Goal: Information Seeking & Learning: Learn about a topic

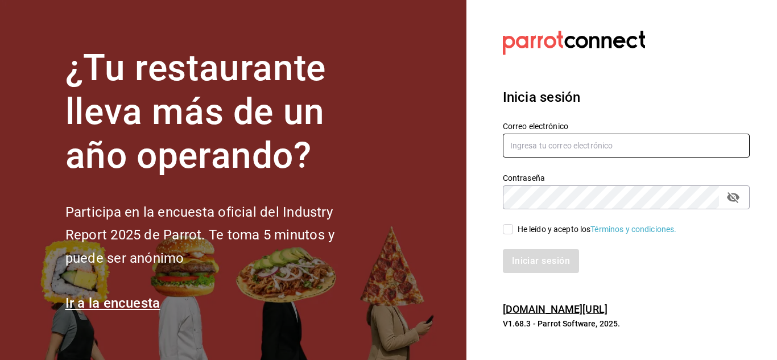
type input "[EMAIL_ADDRESS][DOMAIN_NAME]"
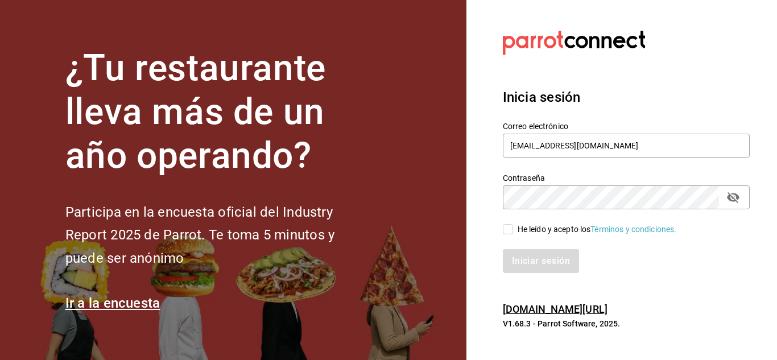
click at [729, 195] on icon "passwordField" at bounding box center [733, 197] width 13 height 11
click at [514, 232] on span "He leído y acepto los Términos y condiciones." at bounding box center [595, 230] width 164 height 12
click at [513, 232] on input "He leído y acepto los Términos y condiciones." at bounding box center [508, 229] width 10 height 10
checkbox input "true"
click at [523, 254] on button "Iniciar sesión" at bounding box center [541, 261] width 77 height 24
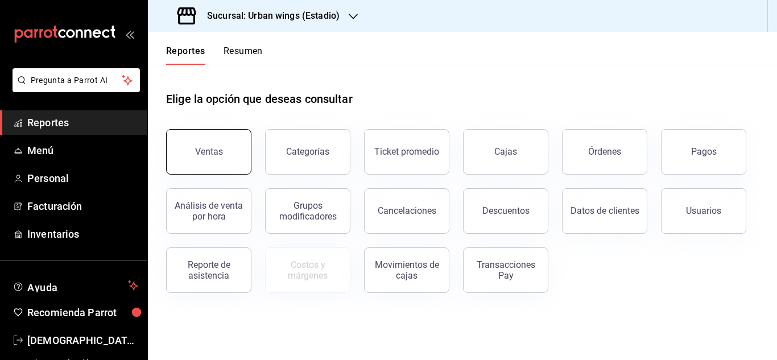
click at [233, 149] on button "Ventas" at bounding box center [208, 152] width 85 height 46
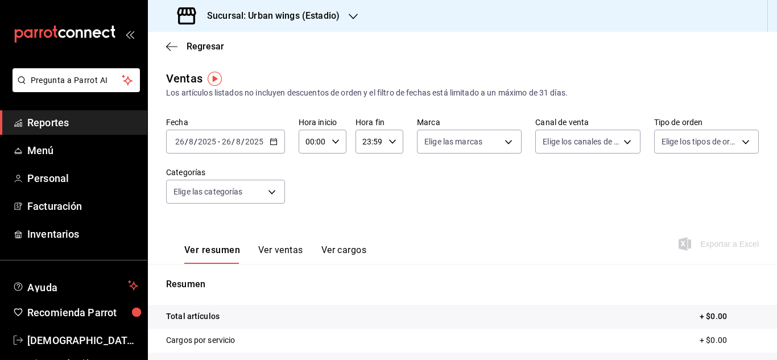
scroll to position [19, 0]
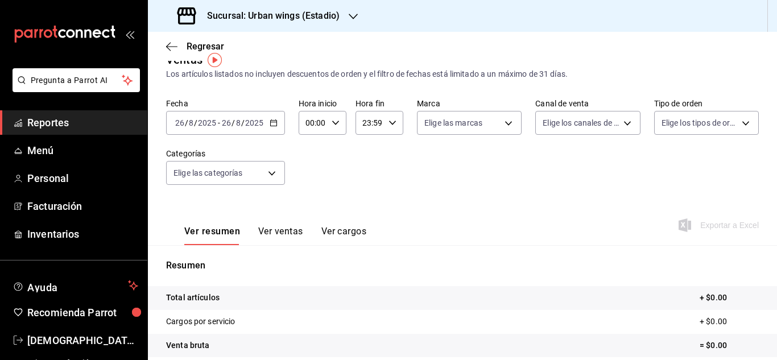
click at [278, 123] on div "2025-08-26 26 / 8 / 2025 - 2025-08-26 26 / 8 / 2025" at bounding box center [225, 123] width 119 height 24
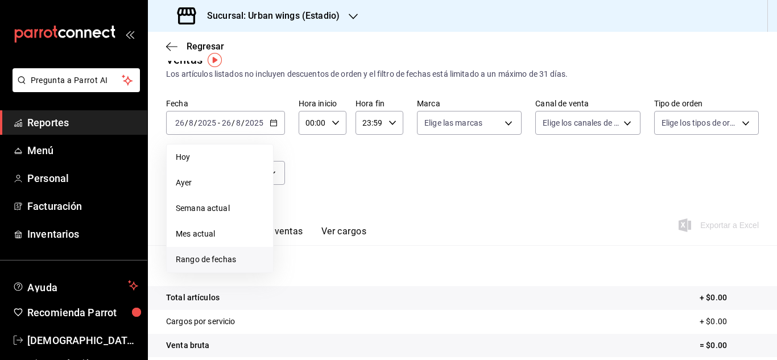
click at [210, 250] on li "Rango de fechas" at bounding box center [220, 260] width 106 height 26
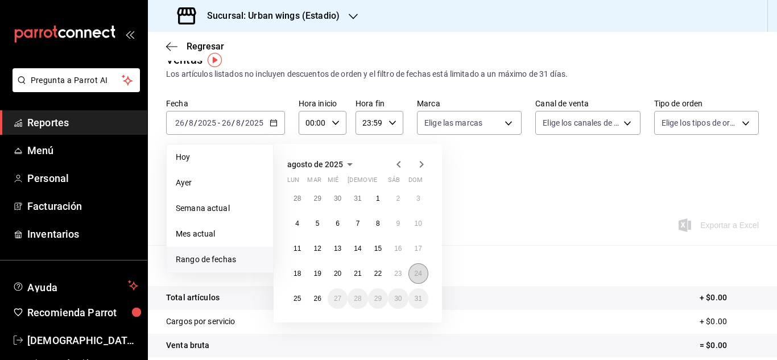
click at [415, 270] on abbr "24" at bounding box center [418, 274] width 7 height 8
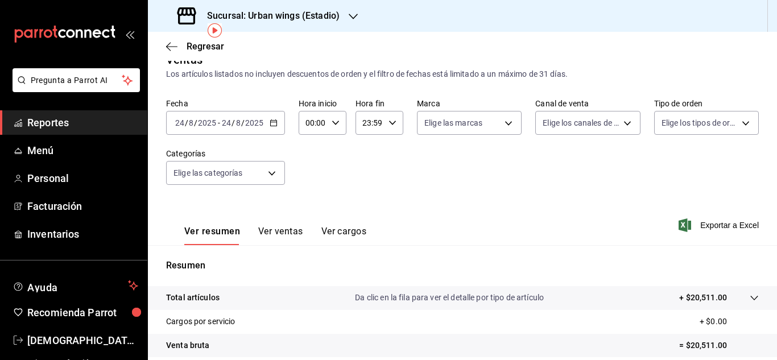
scroll to position [52, 0]
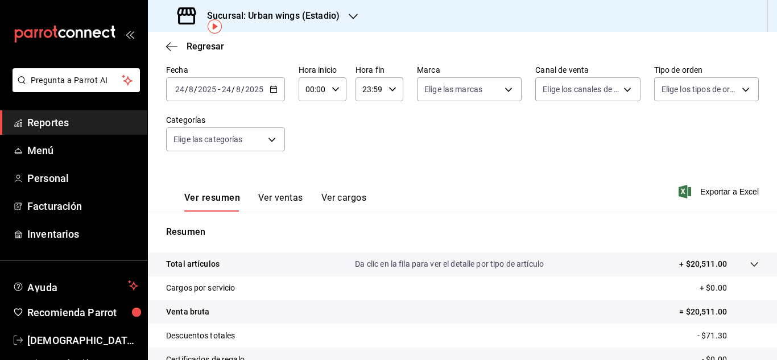
click at [277, 198] on button "Ver ventas" at bounding box center [280, 201] width 45 height 19
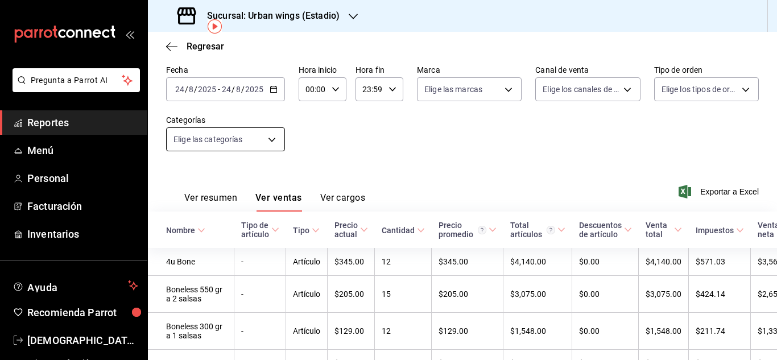
click at [269, 144] on body "Pregunta a Parrot AI Reportes Menú Personal Facturación Inventarios Ayuda Recom…" at bounding box center [388, 180] width 777 height 360
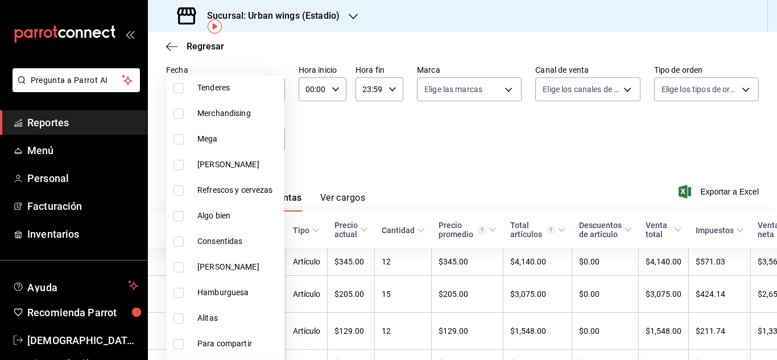
scroll to position [118, 0]
click at [180, 266] on input "checkbox" at bounding box center [179, 266] width 10 height 10
checkbox input "true"
type input "04df8747-9b35-4a4b-ae4a-9932155ed90a"
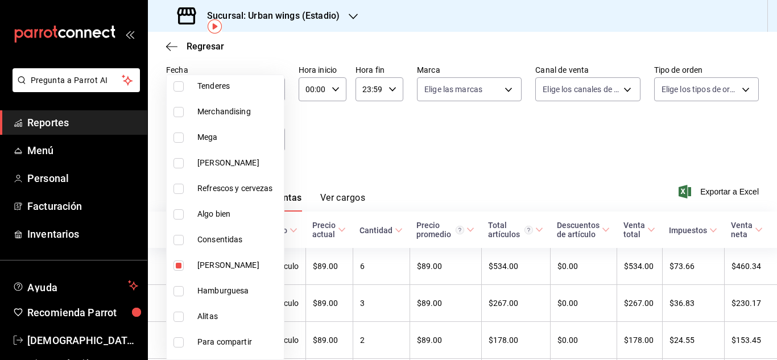
click at [573, 142] on div at bounding box center [388, 180] width 777 height 360
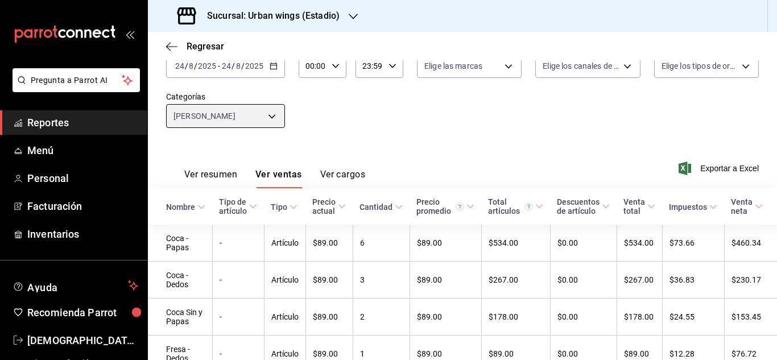
scroll to position [66, 0]
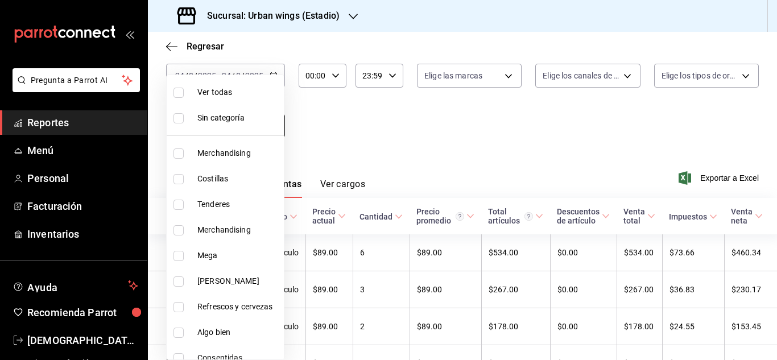
click at [279, 127] on body "Pregunta a Parrot AI Reportes Menú Personal Facturación Inventarios Ayuda Recom…" at bounding box center [388, 180] width 777 height 360
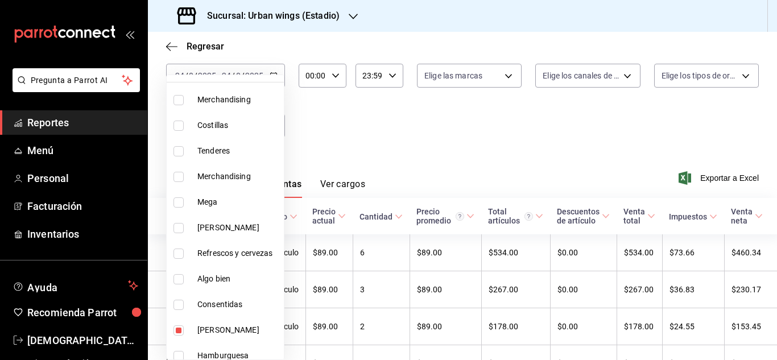
scroll to position [56, 0]
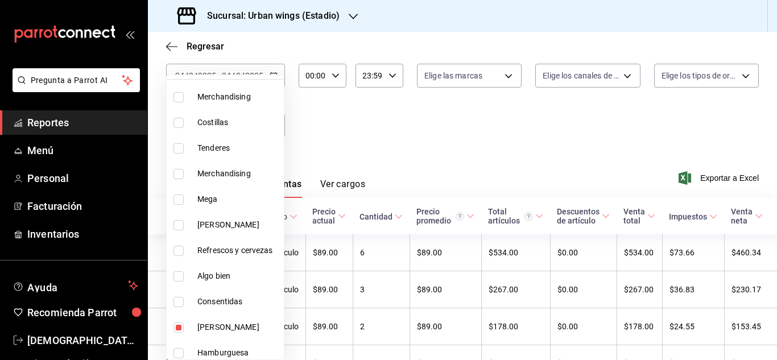
click at [181, 196] on input "checkbox" at bounding box center [179, 200] width 10 height 10
checkbox input "true"
type input "04df8747-9b35-4a4b-ae4a-9932155ed90a,2ce4205d-e039-4441-8229-2b0b48d6ba03"
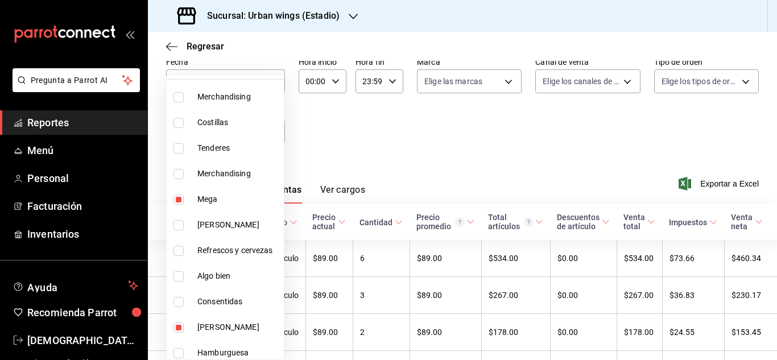
scroll to position [66, 0]
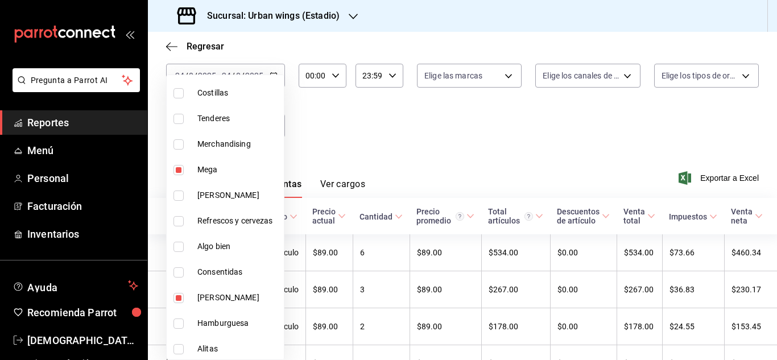
click at [175, 216] on input "checkbox" at bounding box center [179, 221] width 10 height 10
checkbox input "true"
type input "04df8747-9b35-4a4b-ae4a-9932155ed90a,2ce4205d-e039-4441-8229-2b0b48d6ba03,653d2…"
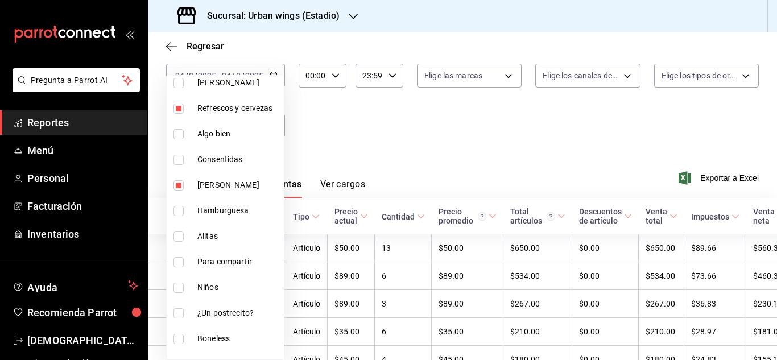
scroll to position [205, 0]
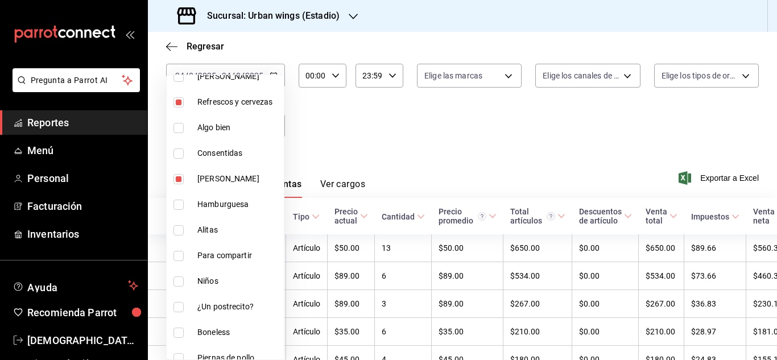
click at [184, 151] on label at bounding box center [181, 153] width 15 height 10
click at [184, 151] on input "checkbox" at bounding box center [179, 153] width 10 height 10
checkbox input "false"
click at [184, 133] on li "Algo bien" at bounding box center [225, 128] width 117 height 26
type input "04df8747-9b35-4a4b-ae4a-9932155ed90a,2ce4205d-e039-4441-8229-2b0b48d6ba03,653d2…"
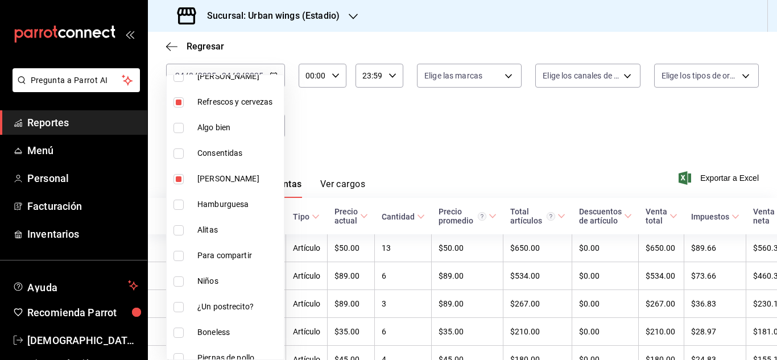
checkbox input "true"
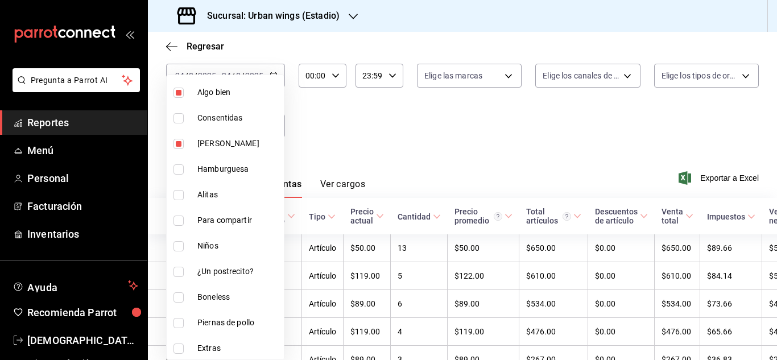
scroll to position [241, 0]
click at [185, 118] on label at bounding box center [181, 118] width 15 height 10
click at [184, 118] on input "checkbox" at bounding box center [179, 118] width 10 height 10
checkbox input "false"
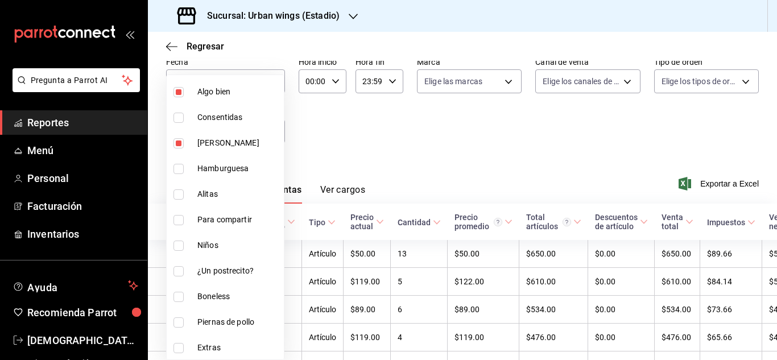
scroll to position [66, 0]
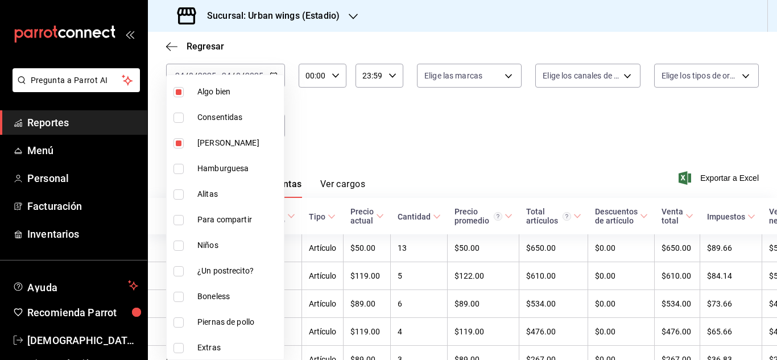
click at [188, 118] on li "Consentidas" at bounding box center [225, 118] width 117 height 26
type input "04df8747-9b35-4a4b-ae4a-9932155ed90a,2ce4205d-e039-4441-8229-2b0b48d6ba03,653d2…"
checkbox input "true"
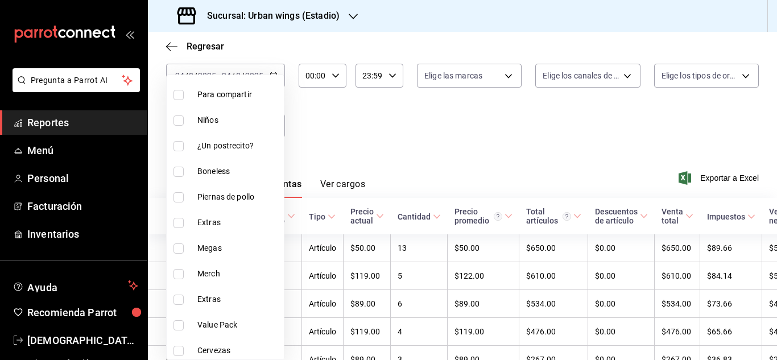
scroll to position [370, 0]
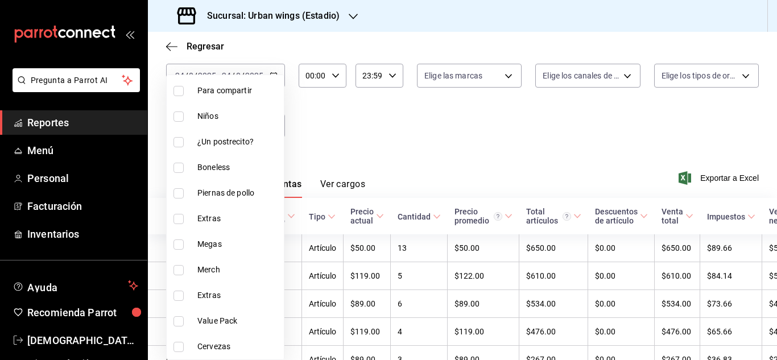
drag, startPoint x: 183, startPoint y: 242, endPoint x: 187, endPoint y: 320, distance: 78.0
click at [184, 242] on label at bounding box center [181, 245] width 15 height 10
click at [184, 242] on input "checkbox" at bounding box center [179, 245] width 10 height 10
checkbox input "false"
type input "04df8747-9b35-4a4b-ae4a-9932155ed90a,2ce4205d-e039-4441-8229-2b0b48d6ba03,653d2…"
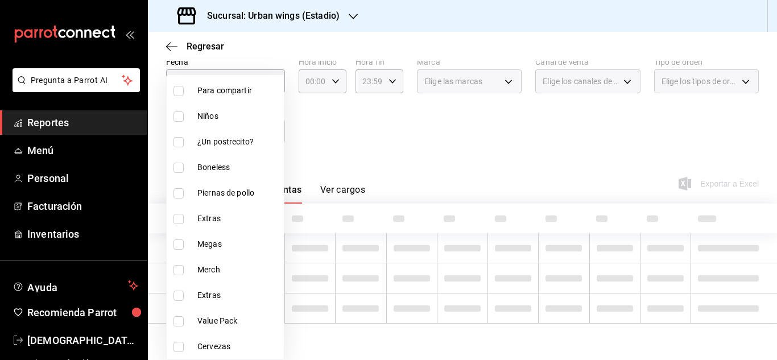
scroll to position [60, 0]
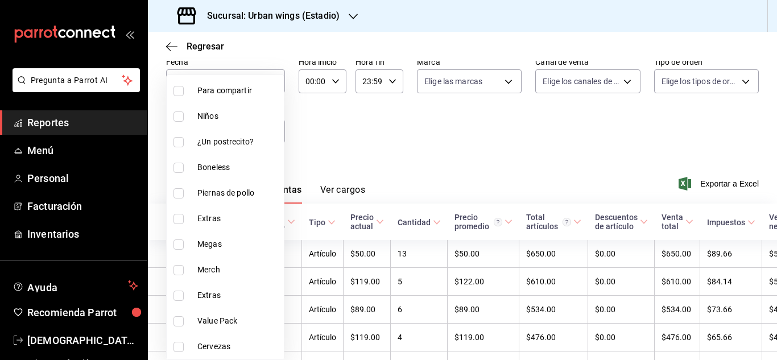
click at [177, 350] on input "checkbox" at bounding box center [179, 347] width 10 height 10
checkbox input "true"
type input "04df8747-9b35-4a4b-ae4a-9932155ed90a,2ce4205d-e039-4441-8229-2b0b48d6ba03,653d2…"
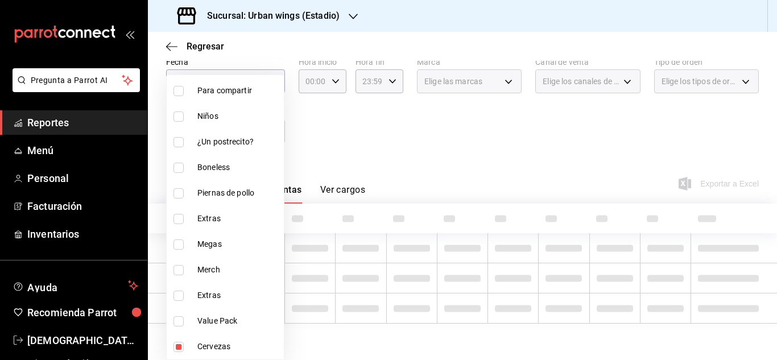
click at [427, 160] on div at bounding box center [388, 180] width 777 height 360
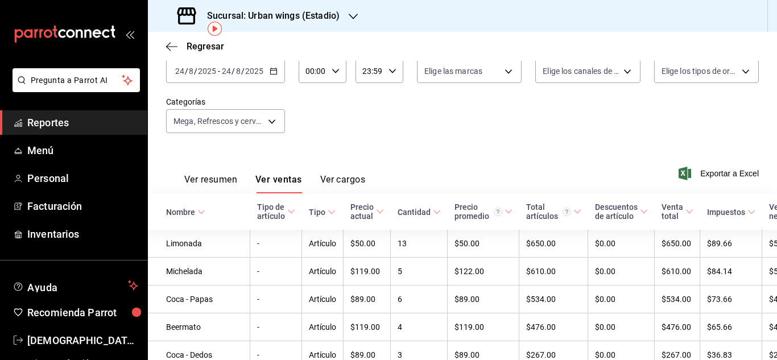
scroll to position [50, 0]
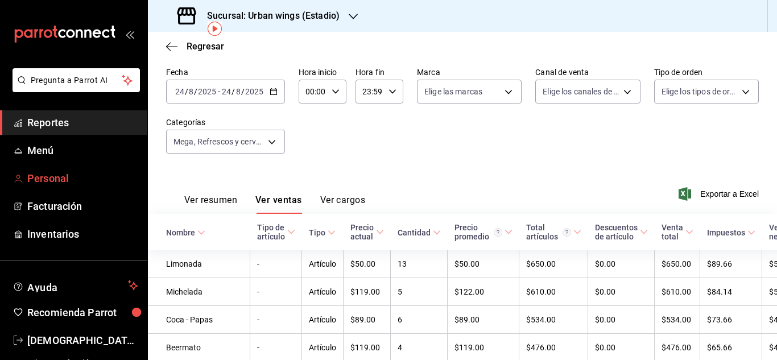
click at [95, 178] on span "Personal" at bounding box center [82, 178] width 111 height 15
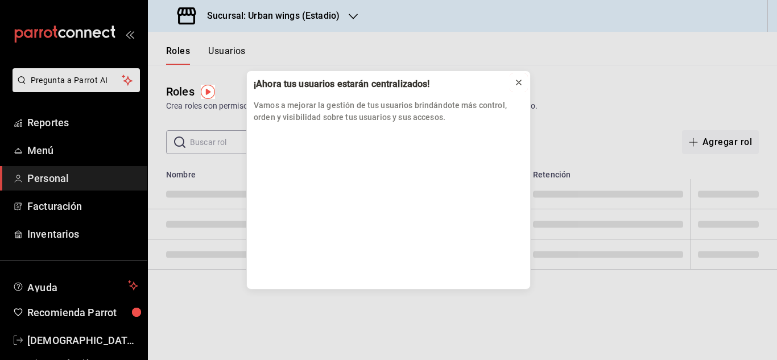
click at [520, 76] on button at bounding box center [519, 82] width 18 height 18
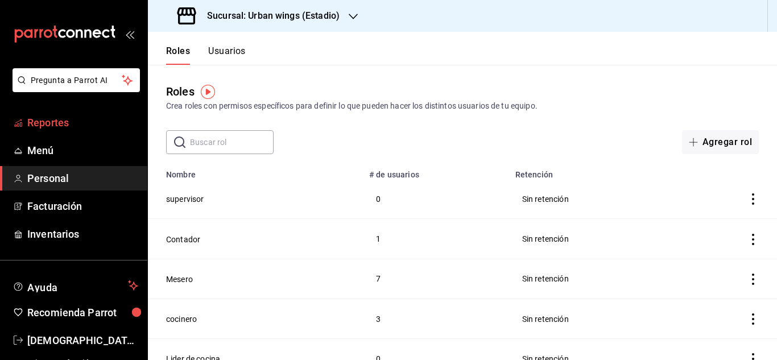
click at [49, 124] on span "Reportes" at bounding box center [82, 122] width 111 height 15
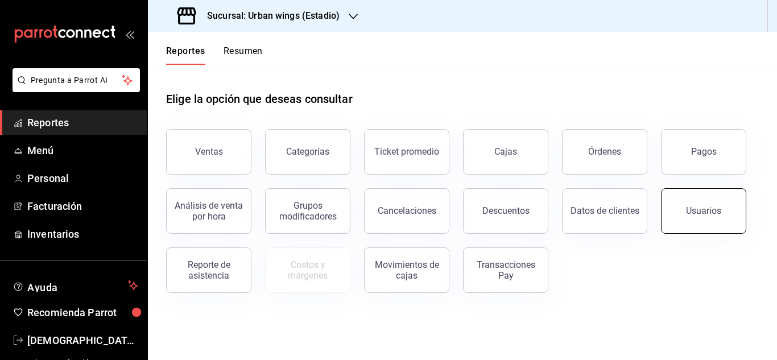
click at [679, 196] on button "Usuarios" at bounding box center [703, 211] width 85 height 46
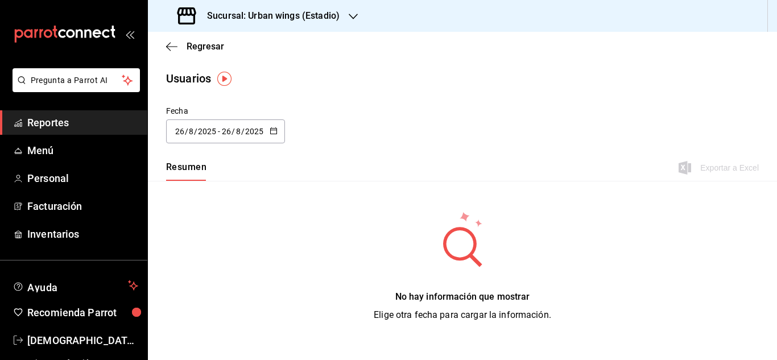
scroll to position [28, 0]
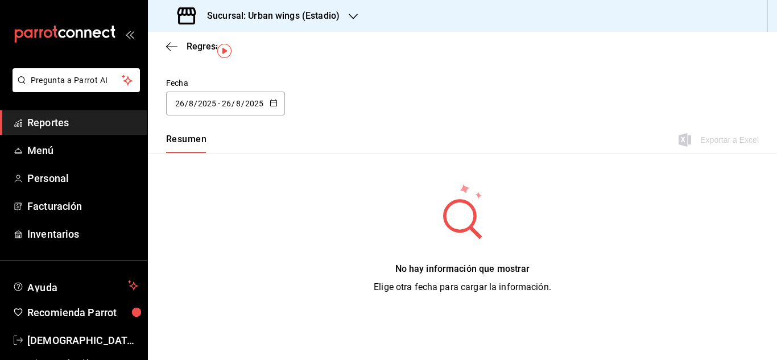
click at [271, 102] on icon "button" at bounding box center [274, 103] width 8 height 8
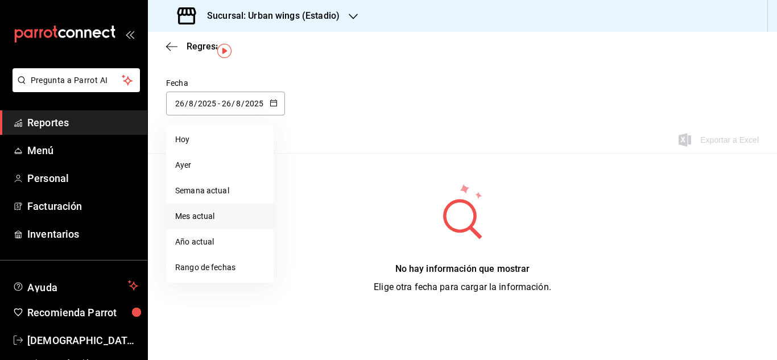
click at [209, 218] on li "Mes actual" at bounding box center [220, 217] width 108 height 26
type input "2025-08-01"
type input "1"
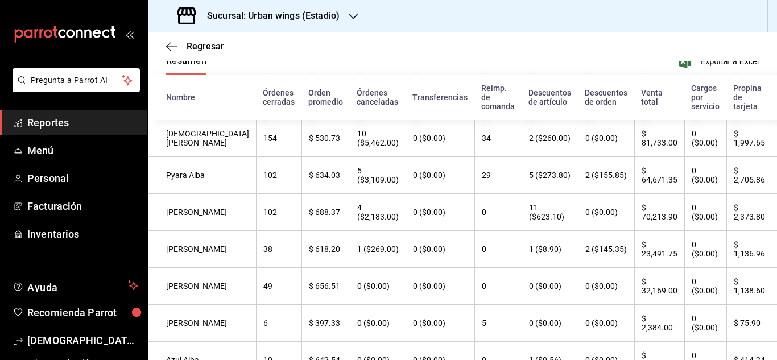
scroll to position [108, 0]
drag, startPoint x: 211, startPoint y: 175, endPoint x: 224, endPoint y: 174, distance: 13.2
click at [256, 175] on th "102" at bounding box center [279, 174] width 46 height 37
drag, startPoint x: 234, startPoint y: 145, endPoint x: 234, endPoint y: 171, distance: 26.2
click at [256, 151] on th "154" at bounding box center [279, 137] width 46 height 37
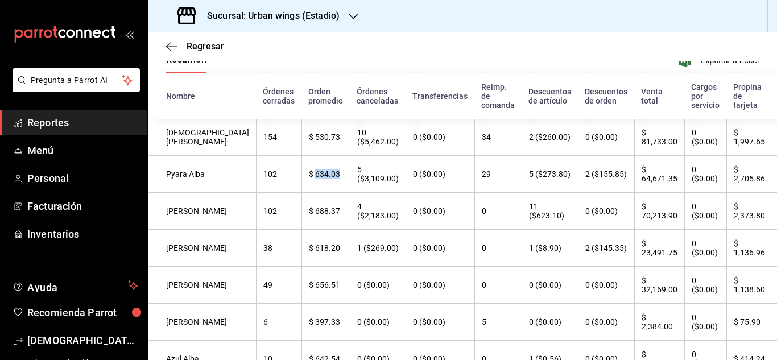
drag, startPoint x: 262, startPoint y: 177, endPoint x: 289, endPoint y: 179, distance: 26.8
click at [302, 179] on th "$ 634.03" at bounding box center [326, 174] width 48 height 37
click at [302, 187] on th "$ 634.03" at bounding box center [326, 174] width 48 height 37
drag, startPoint x: 304, startPoint y: 170, endPoint x: 337, endPoint y: 187, distance: 37.2
click at [350, 187] on th "5 ($3,109.00)" at bounding box center [378, 174] width 56 height 37
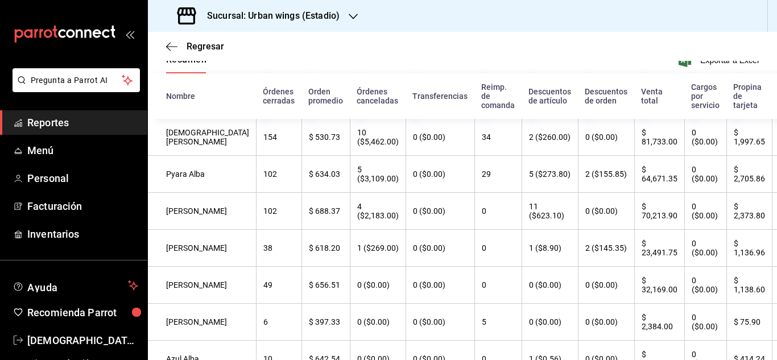
click at [410, 185] on th "0 ($0.00)" at bounding box center [440, 174] width 69 height 37
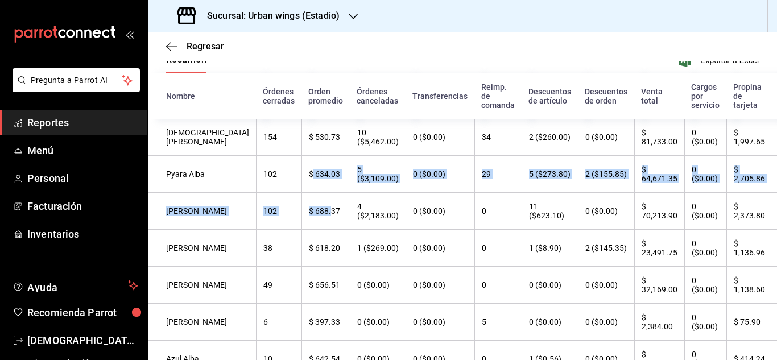
drag, startPoint x: 260, startPoint y: 170, endPoint x: 278, endPoint y: 203, distance: 37.4
click at [278, 203] on tbody "Christian Mar 154 $ 530.73 10 ($5,462.00) 0 ($0.00) 34 2 ($260.00) 0 ($0.00) $ …" at bounding box center [488, 267] width 681 height 296
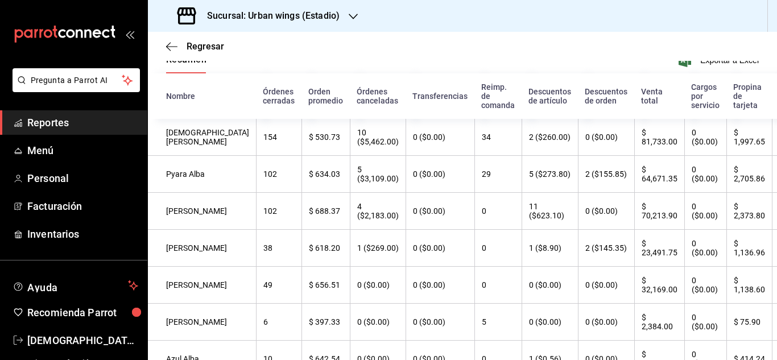
click at [302, 200] on th "$ 688.37" at bounding box center [326, 211] width 48 height 37
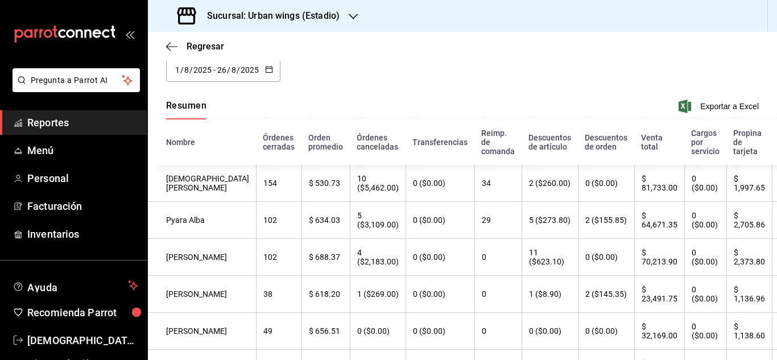
scroll to position [51, 0]
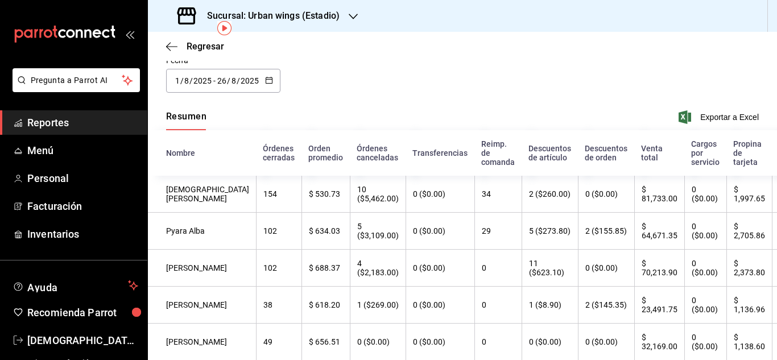
click at [276, 82] on div "2025-08-01 1 / 8 / 2025 - 2025-08-26 26 / 8 / 2025" at bounding box center [223, 81] width 114 height 24
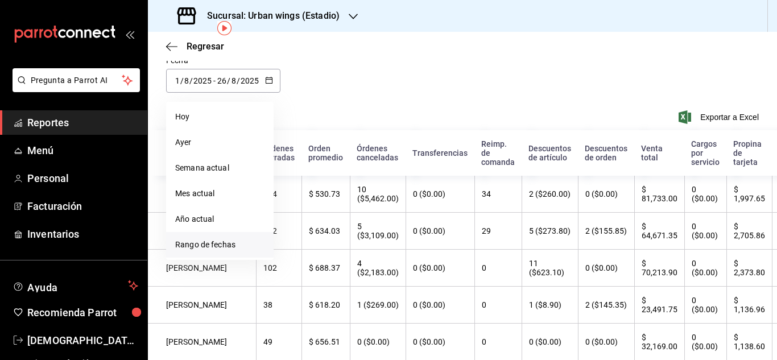
click at [203, 241] on li "Rango de fechas" at bounding box center [220, 245] width 108 height 26
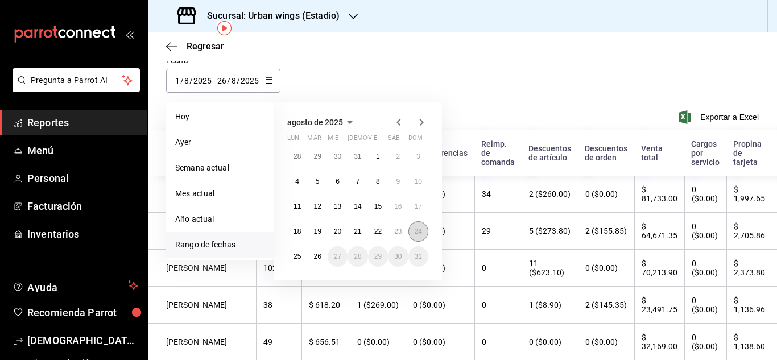
click at [413, 226] on button "24" at bounding box center [418, 231] width 20 height 20
type input "2025-08-24"
type input "24"
type input "2025-08-24"
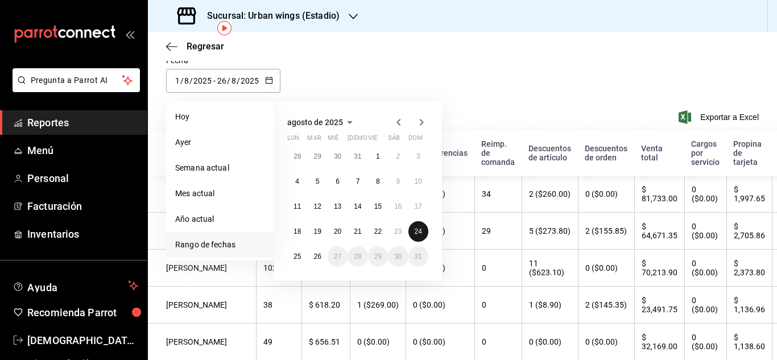
type input "24"
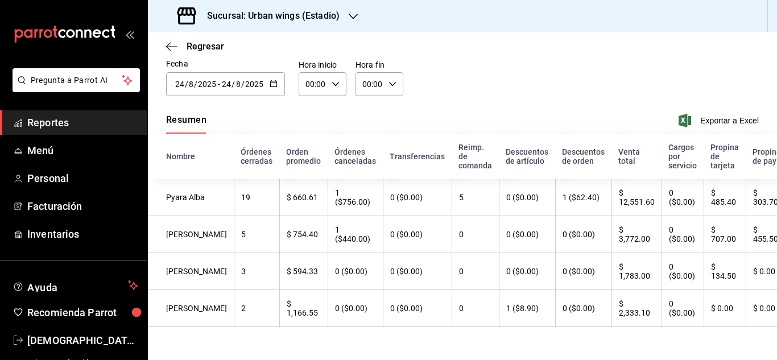
scroll to position [57, 0]
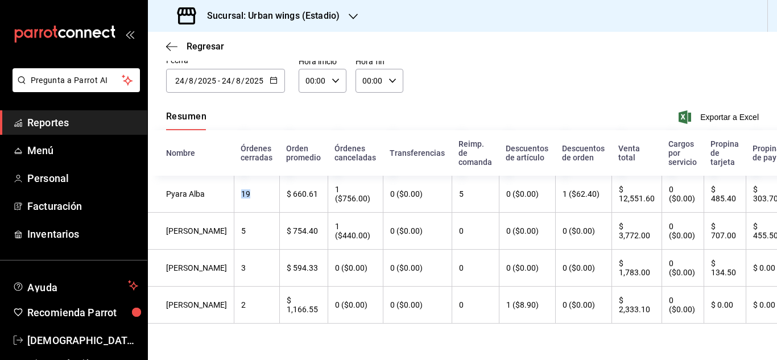
drag, startPoint x: 208, startPoint y: 191, endPoint x: 243, endPoint y: 191, distance: 34.7
click at [234, 189] on th "19" at bounding box center [257, 194] width 46 height 37
click at [238, 190] on th "19" at bounding box center [257, 194] width 46 height 37
drag, startPoint x: 263, startPoint y: 188, endPoint x: 279, endPoint y: 196, distance: 17.6
click at [279, 196] on th "$ 660.61" at bounding box center [303, 194] width 48 height 37
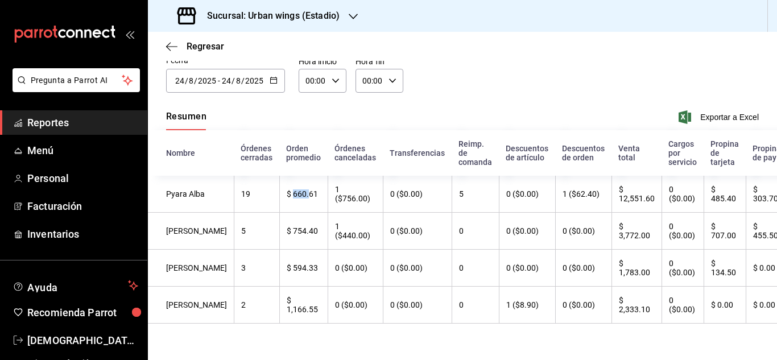
click at [279, 200] on th "$ 660.61" at bounding box center [303, 194] width 48 height 37
drag, startPoint x: 682, startPoint y: 196, endPoint x: 696, endPoint y: 193, distance: 15.1
click at [704, 193] on th "$ 485.40" at bounding box center [725, 194] width 42 height 37
click at [704, 207] on th "$ 485.40" at bounding box center [725, 194] width 42 height 37
click at [234, 264] on th "3" at bounding box center [257, 268] width 46 height 37
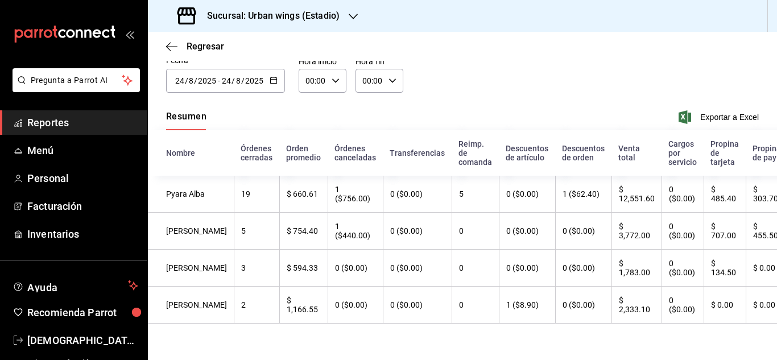
click at [234, 298] on th "2" at bounding box center [257, 305] width 46 height 37
click at [234, 265] on th "3" at bounding box center [257, 268] width 46 height 37
click at [234, 214] on th "5" at bounding box center [257, 231] width 46 height 37
click at [279, 229] on th "$ 754.40" at bounding box center [303, 231] width 48 height 37
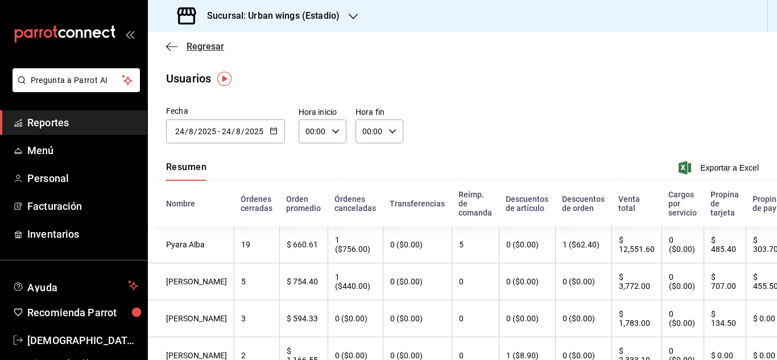
click at [168, 46] on icon "button" at bounding box center [171, 46] width 11 height 1
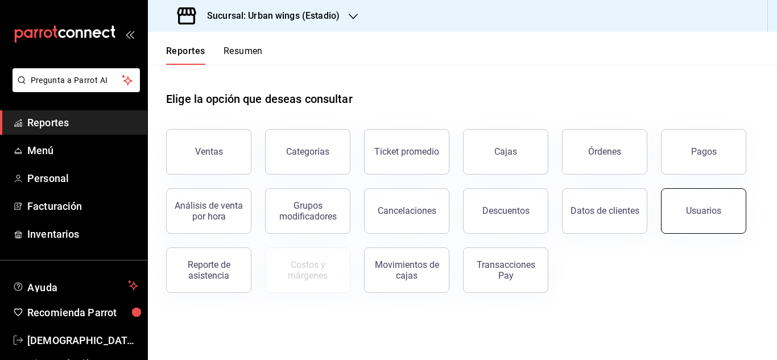
click at [680, 214] on button "Usuarios" at bounding box center [703, 211] width 85 height 46
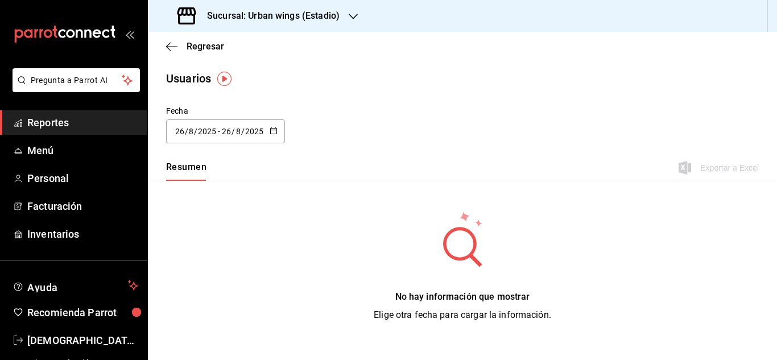
click at [279, 130] on div "2025-08-26 26 / 8 / 2025 - 2025-08-26 26 / 8 / 2025" at bounding box center [225, 131] width 119 height 24
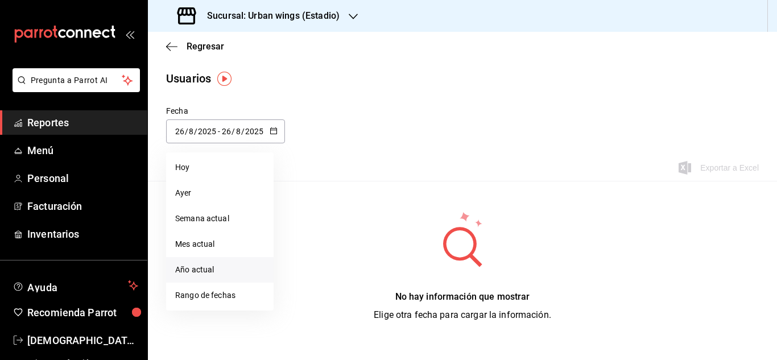
click at [218, 275] on li "Año actual" at bounding box center [220, 270] width 108 height 26
type input "2025-01-01"
type input "1"
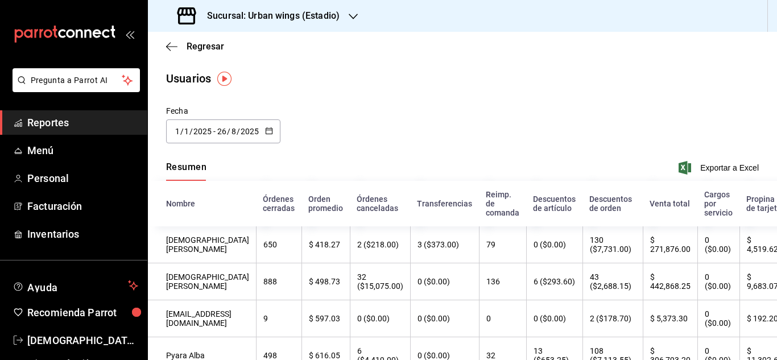
click at [472, 57] on div "Regresar" at bounding box center [462, 46] width 629 height 29
drag, startPoint x: 472, startPoint y: 57, endPoint x: 569, endPoint y: 92, distance: 103.5
click at [569, 92] on main "Regresar Usuarios Fecha 2025-01-01 1 / 1 / 2025 - 2025-08-26 26 / 8 / 2025 Resu…" at bounding box center [462, 351] width 629 height 638
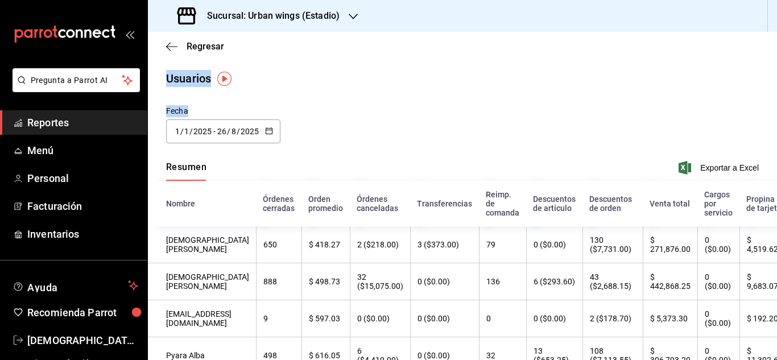
scroll to position [0, 83]
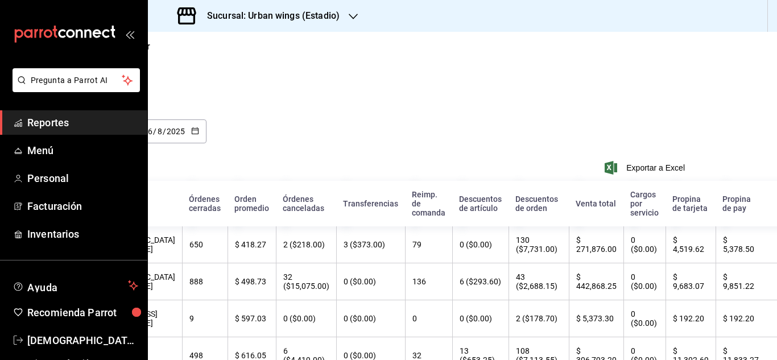
drag, startPoint x: 569, startPoint y: 92, endPoint x: 777, endPoint y: 46, distance: 212.7
click at [777, 46] on div "Regresar Usuarios Fecha 2025-01-01 1 / 1 / 2025 - 2025-08-26 26 / 8 / 2025 Resu…" at bounding box center [462, 196] width 629 height 328
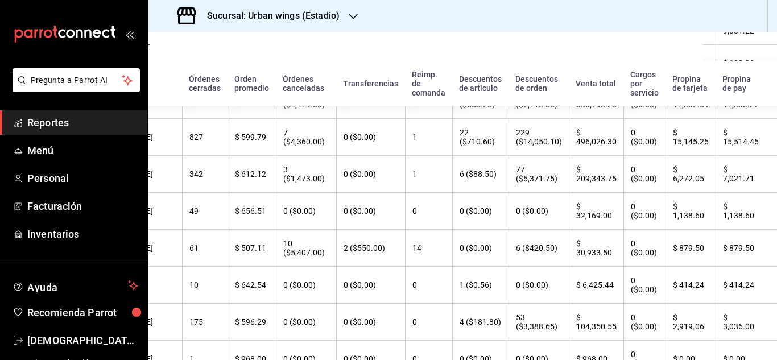
scroll to position [21, 83]
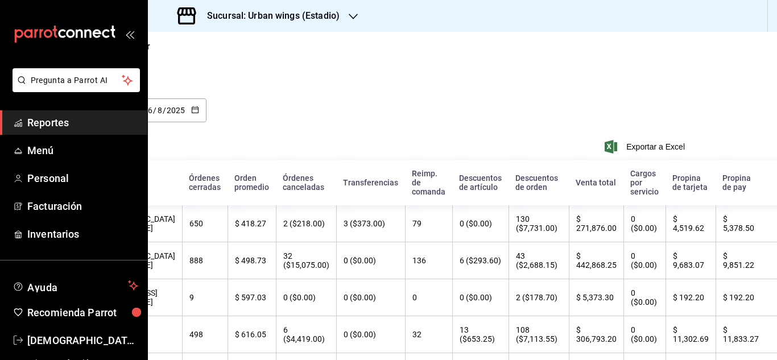
click at [337, 15] on h3 "Sucursal: Urban wings (Estadio)" at bounding box center [269, 16] width 142 height 14
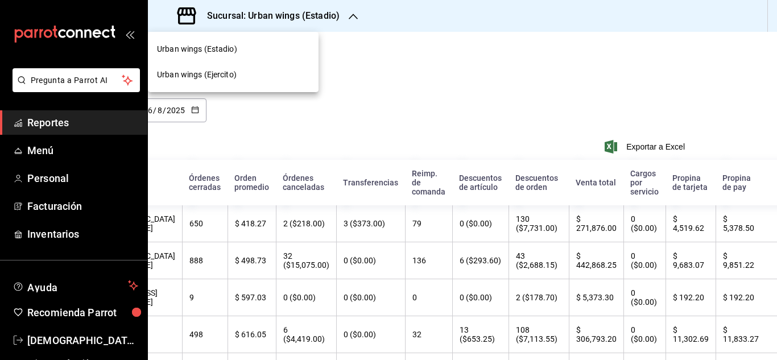
click at [267, 49] on div "Urban wings (Estadio)" at bounding box center [233, 49] width 152 height 12
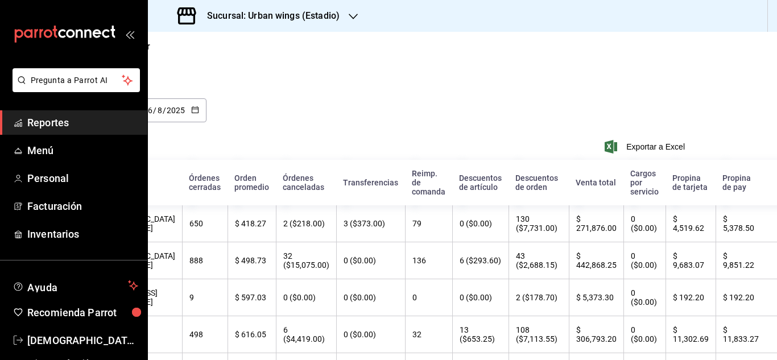
click at [192, 112] on \(Stroke\) "button" at bounding box center [195, 110] width 7 height 6
click at [64, 119] on span "Reportes" at bounding box center [82, 122] width 111 height 15
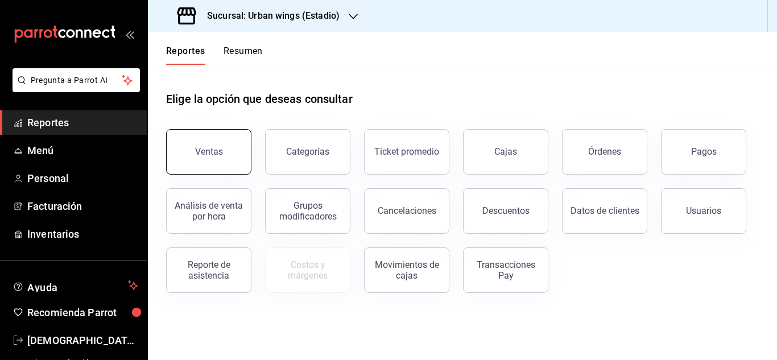
click at [242, 153] on button "Ventas" at bounding box center [208, 152] width 85 height 46
